Goal: Transaction & Acquisition: Purchase product/service

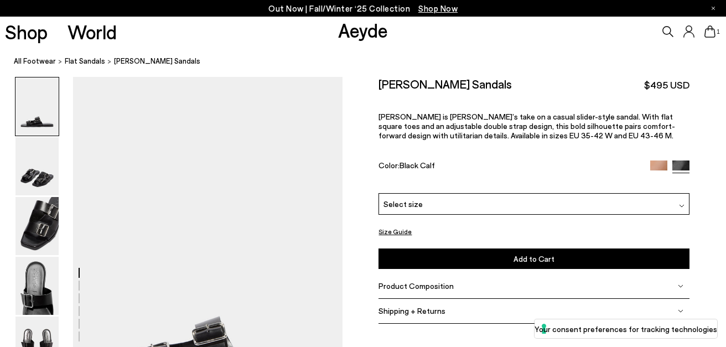
click at [666, 27] on icon at bounding box center [667, 31] width 11 height 11
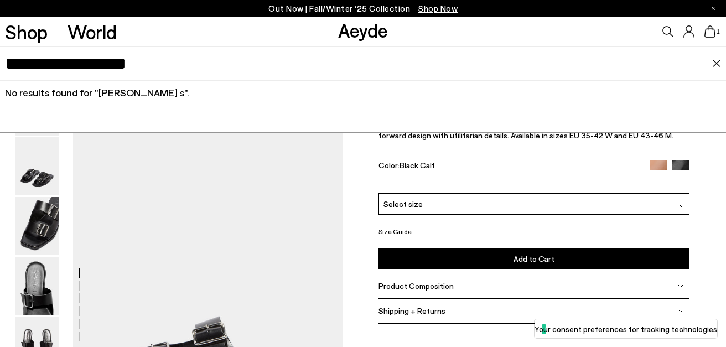
type input "**********"
click at [717, 60] on img at bounding box center [716, 64] width 9 height 8
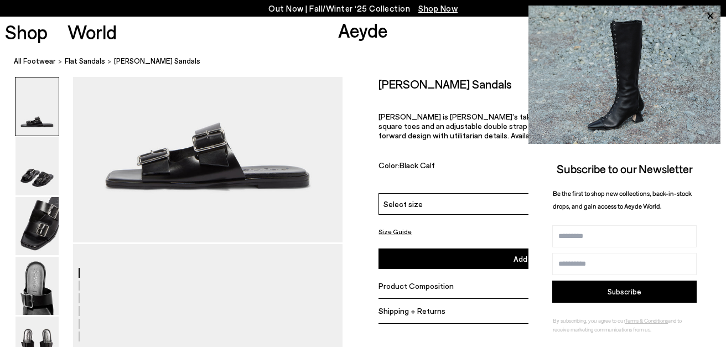
scroll to position [9, 0]
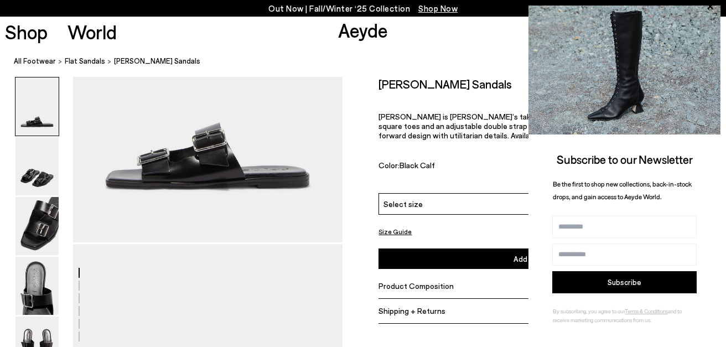
click at [462, 198] on div "Select size" at bounding box center [533, 204] width 311 height 22
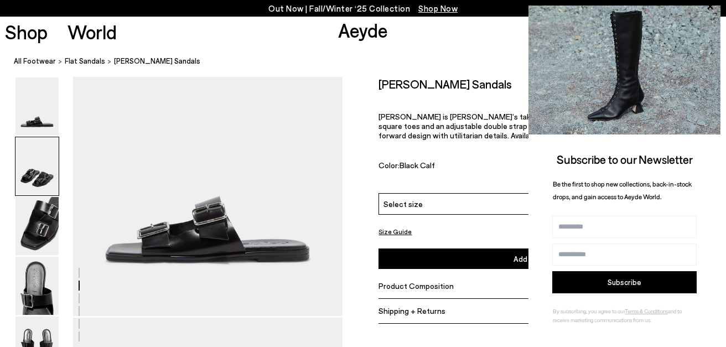
scroll to position [0, 0]
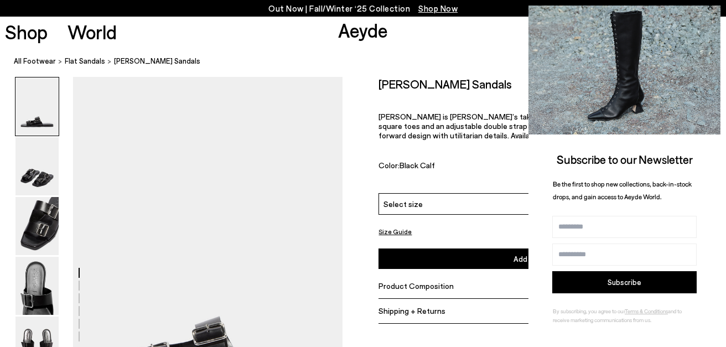
click at [707, 6] on icon at bounding box center [709, 6] width 14 height 14
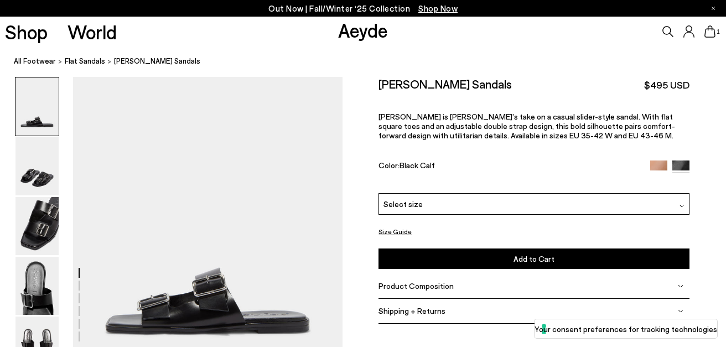
scroll to position [56, 0]
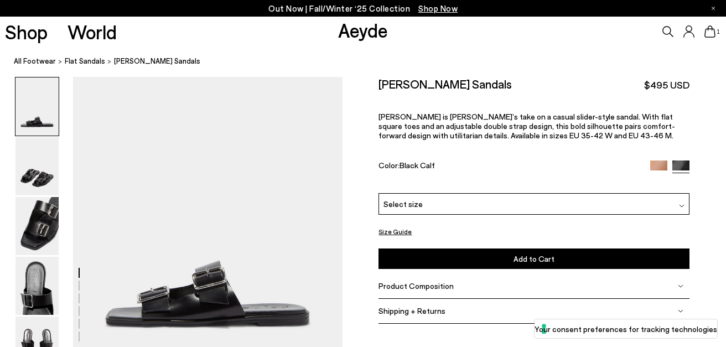
click at [512, 205] on div "Select size" at bounding box center [533, 204] width 311 height 22
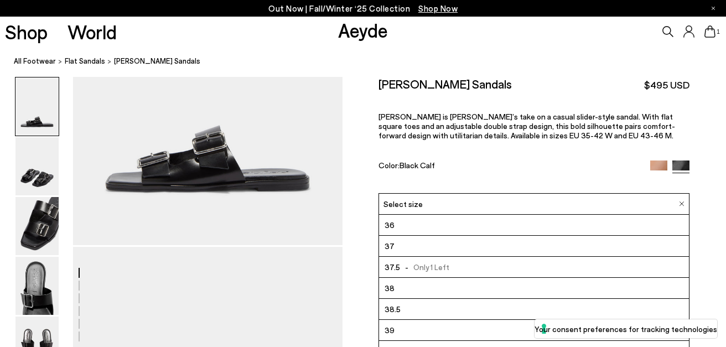
scroll to position [0, 0]
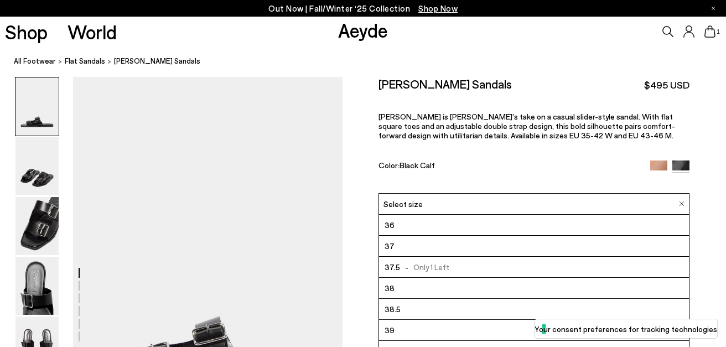
click at [667, 31] on icon at bounding box center [667, 31] width 11 height 11
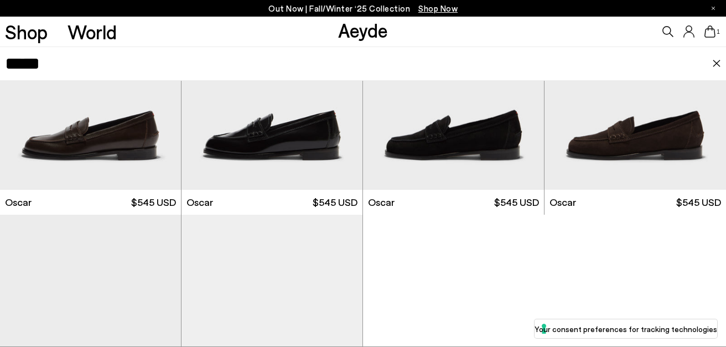
scroll to position [155, 0]
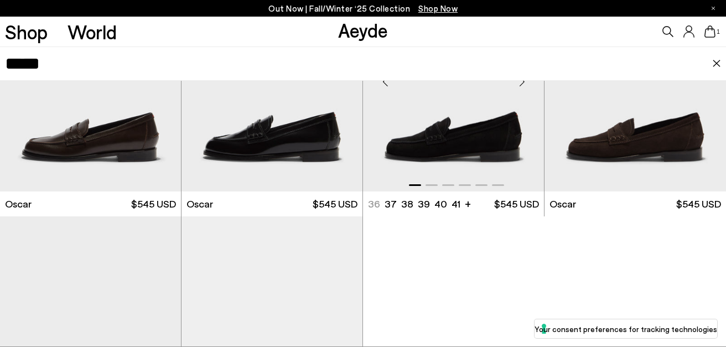
type input "*****"
click at [495, 151] on img "1 / 6" at bounding box center [453, 76] width 181 height 227
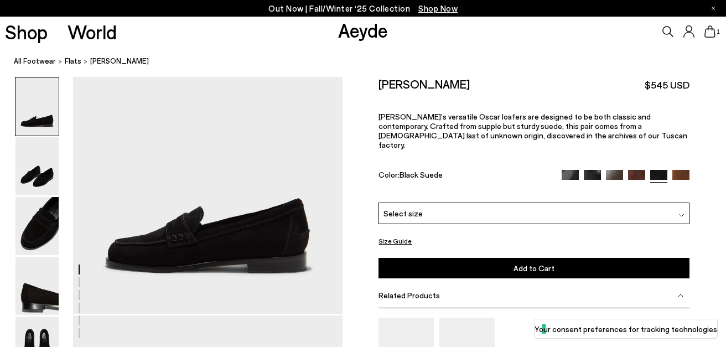
scroll to position [38, 0]
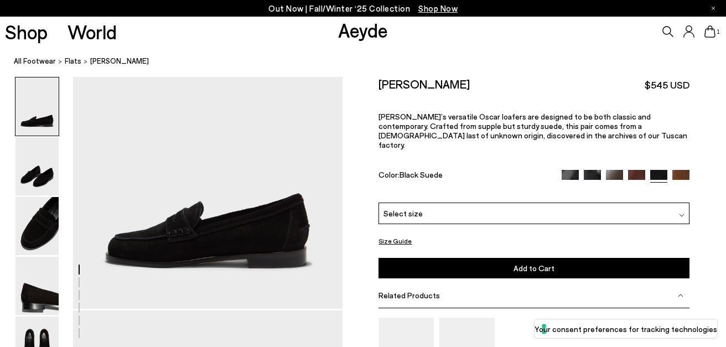
click at [489, 202] on div "Select size" at bounding box center [533, 213] width 311 height 22
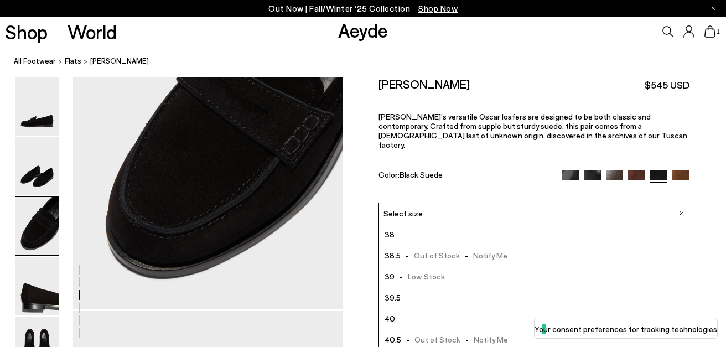
scroll to position [718, 0]
